Goal: Information Seeking & Learning: Learn about a topic

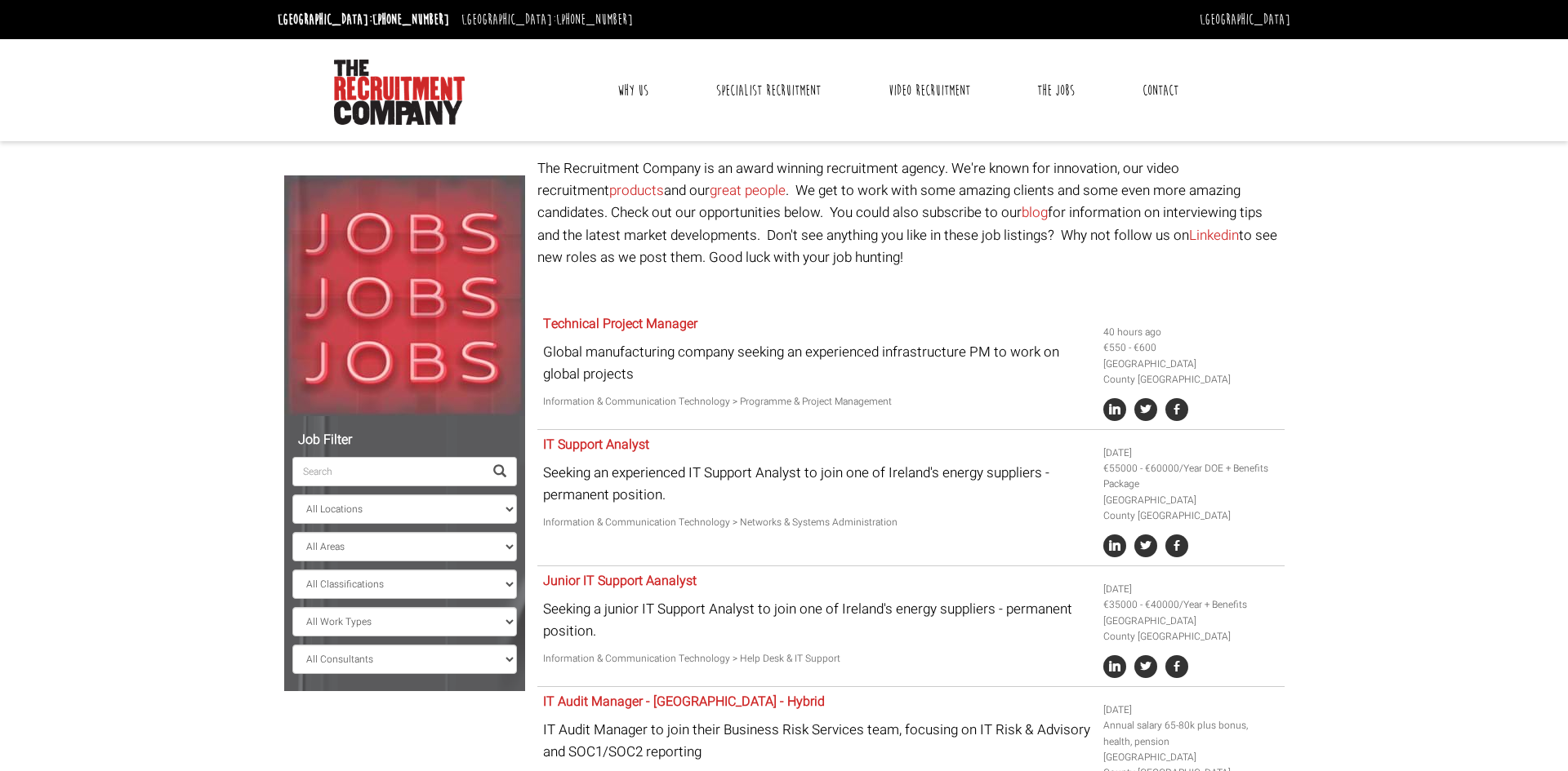
select select "[GEOGRAPHIC_DATA]"
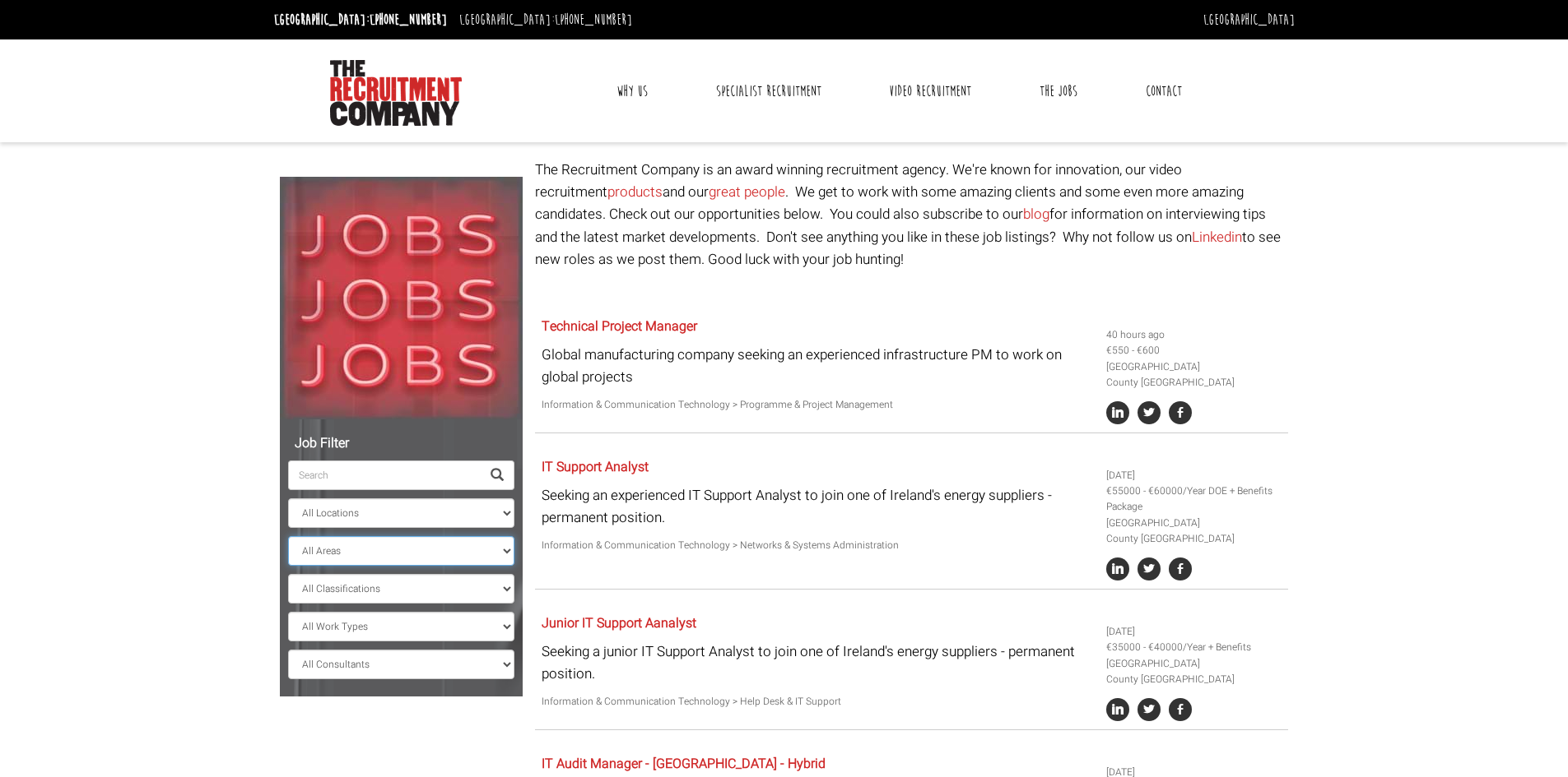
click at [489, 550] on select "All Areas County [GEOGRAPHIC_DATA] [GEOGRAPHIC_DATA]" at bounding box center [401, 551] width 226 height 30
select select "County [GEOGRAPHIC_DATA]"
click at [288, 537] on select "All Areas County [GEOGRAPHIC_DATA] [GEOGRAPHIC_DATA]" at bounding box center [401, 551] width 226 height 30
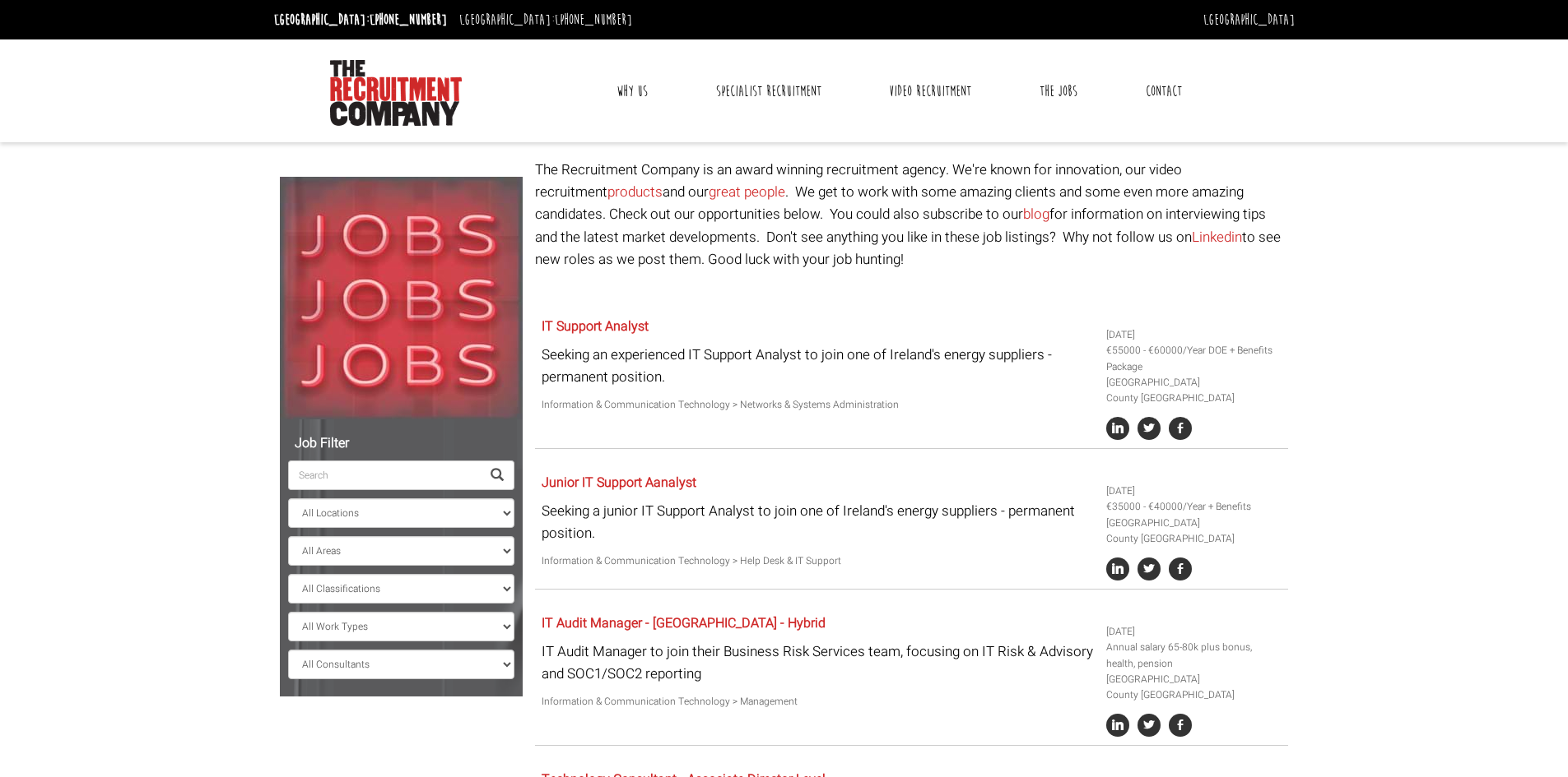
click at [394, 466] on input "search" at bounding box center [385, 476] width 193 height 30
type input "Clo"
select select "? string:County [GEOGRAPHIC_DATA] ?"
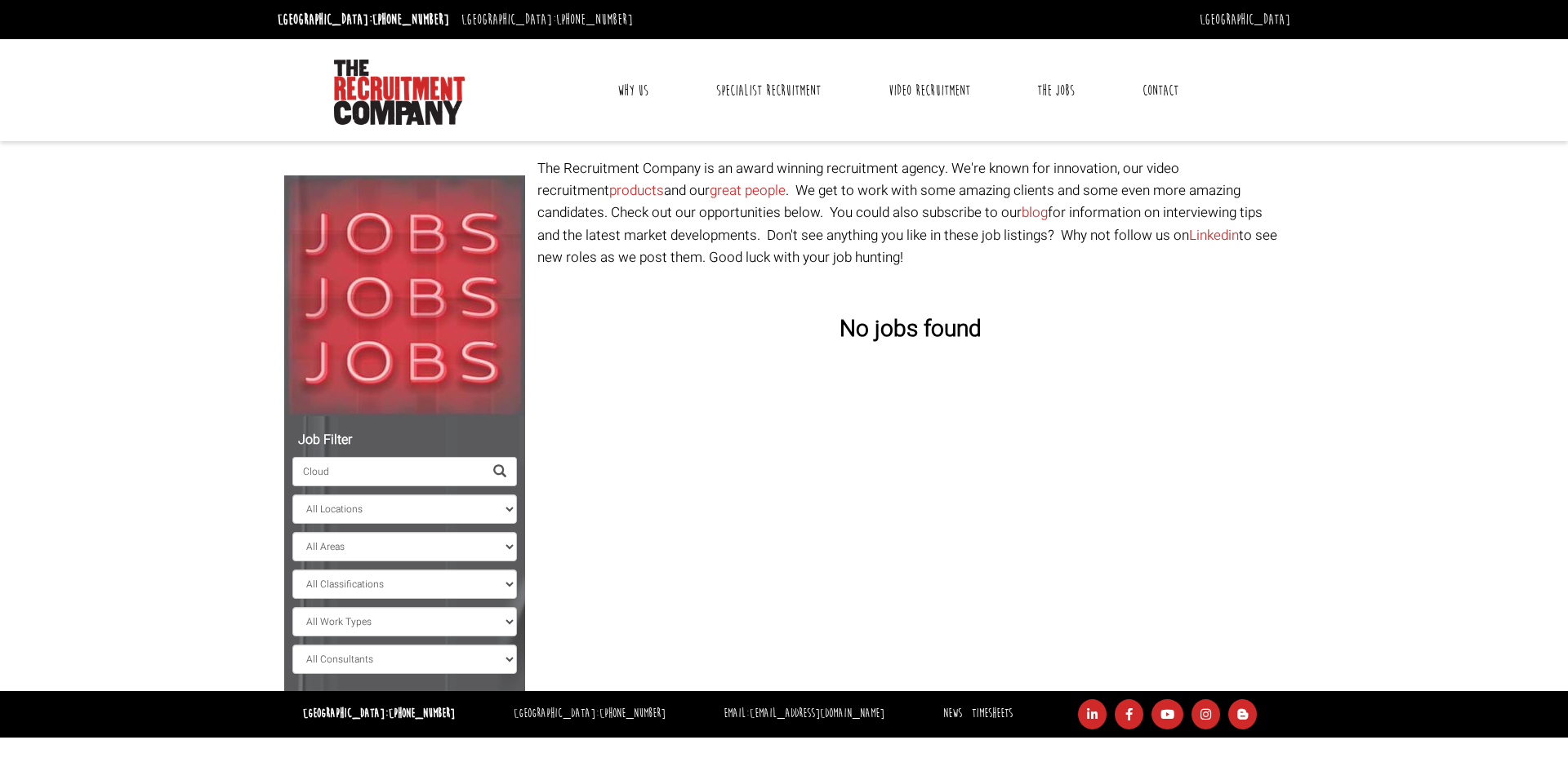
type input "Cloud"
click at [363, 547] on select "All Areas" at bounding box center [404, 547] width 225 height 29
drag, startPoint x: 342, startPoint y: 470, endPoint x: 241, endPoint y: 470, distance: 101.0
click at [241, 470] on body "[GEOGRAPHIC_DATA]: [PHONE_NUMBER] [GEOGRAPHIC_DATA]: [PHONE_NUMBER] [GEOGRAPHIC…" at bounding box center [784, 368] width 1568 height 738
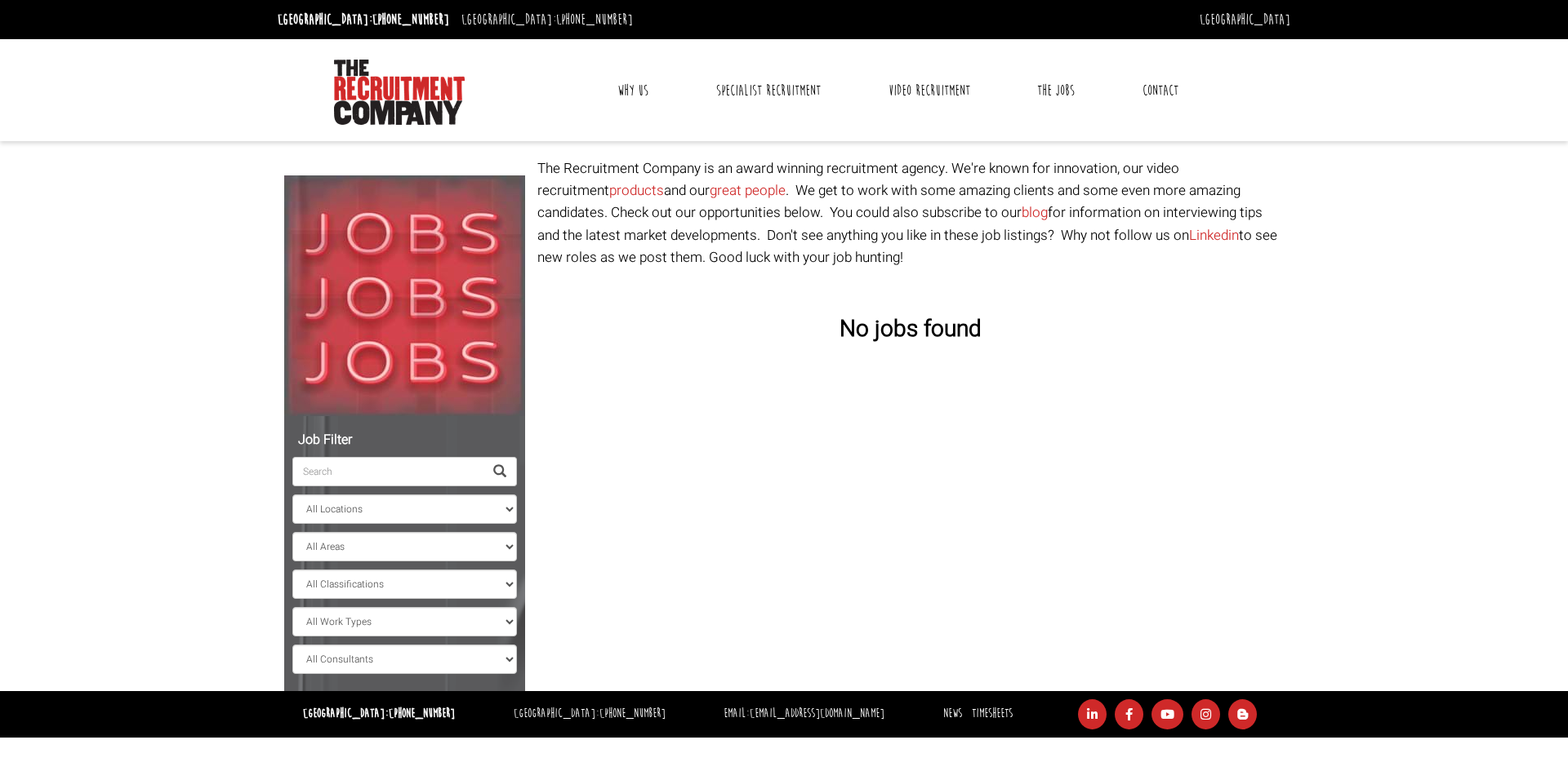
select select "County [GEOGRAPHIC_DATA]"
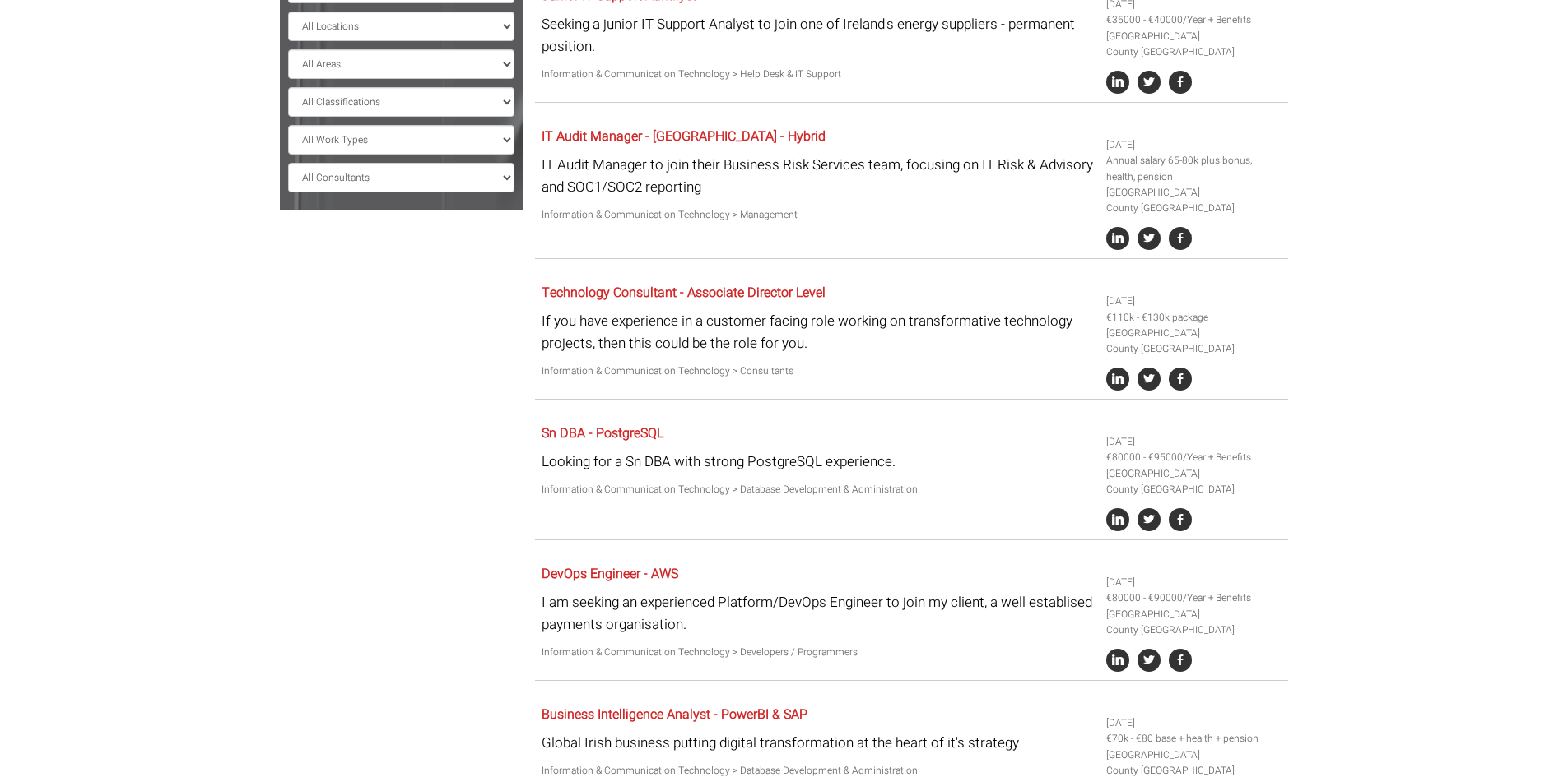
scroll to position [597, 0]
